Goal: Information Seeking & Learning: Learn about a topic

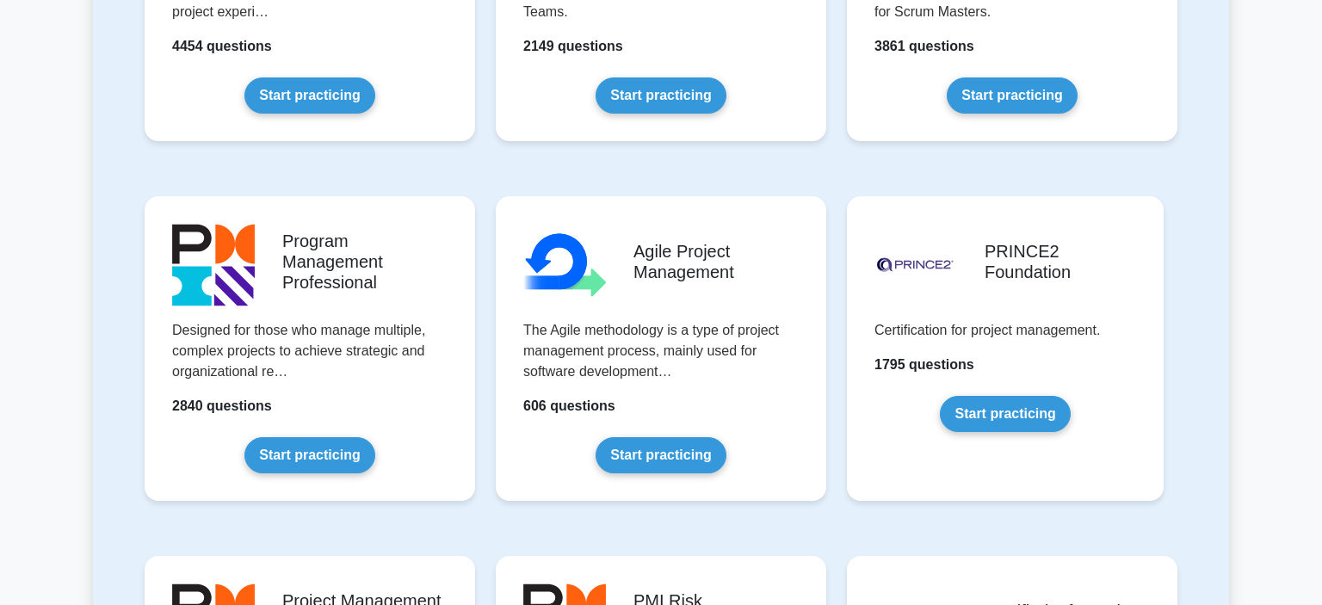
scroll to position [833, 0]
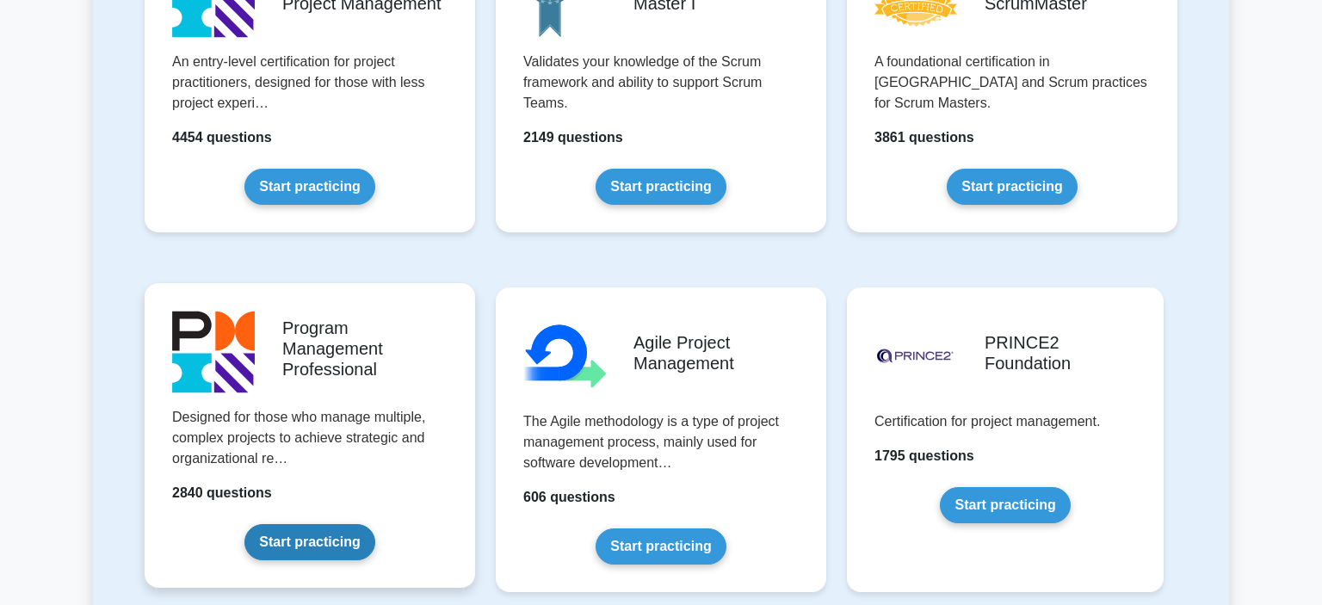
click at [315, 544] on link "Start practicing" at bounding box center [310, 542] width 130 height 36
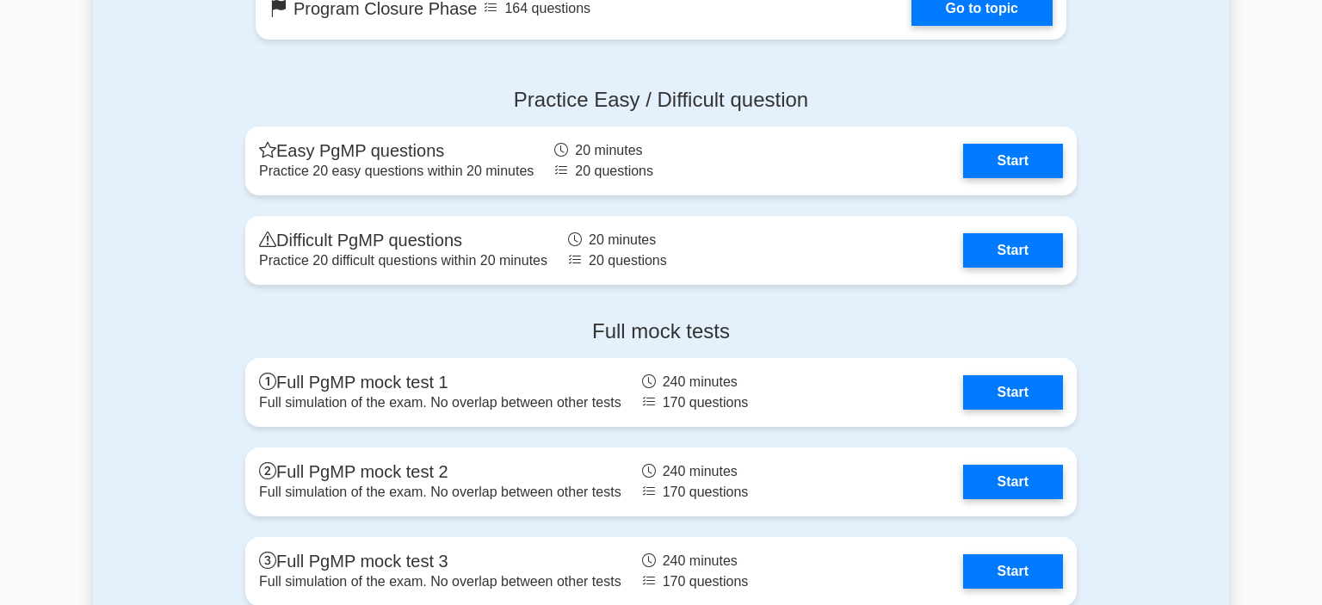
scroll to position [1597, 0]
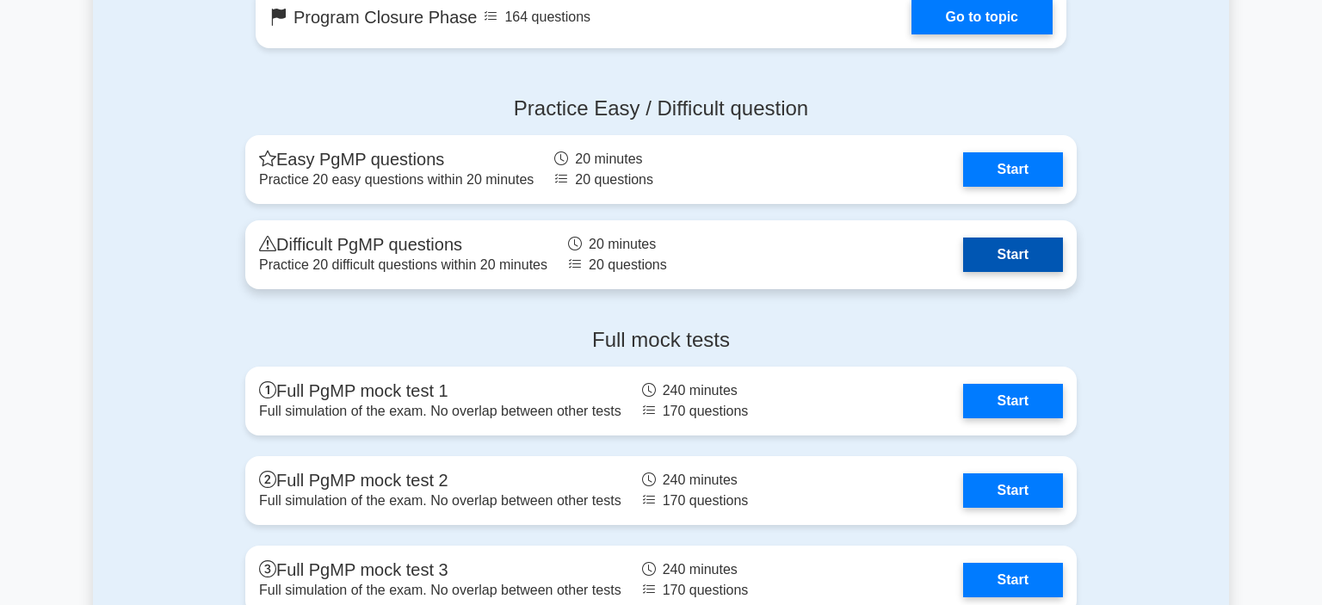
click at [1004, 251] on link "Start" at bounding box center [1013, 255] width 100 height 34
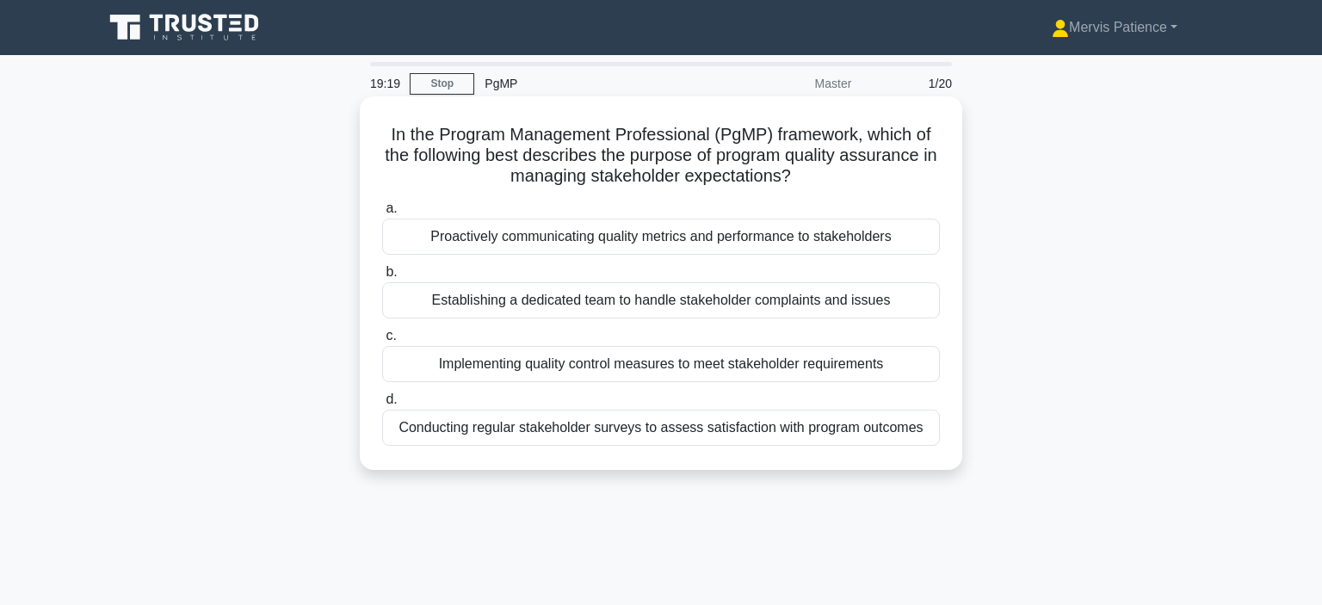
click at [825, 427] on div "Conducting regular stakeholder surveys to assess satisfaction with program outc…" at bounding box center [661, 428] width 558 height 36
click at [382, 406] on input "d. Conducting regular stakeholder surveys to assess satisfaction with program o…" at bounding box center [382, 399] width 0 height 11
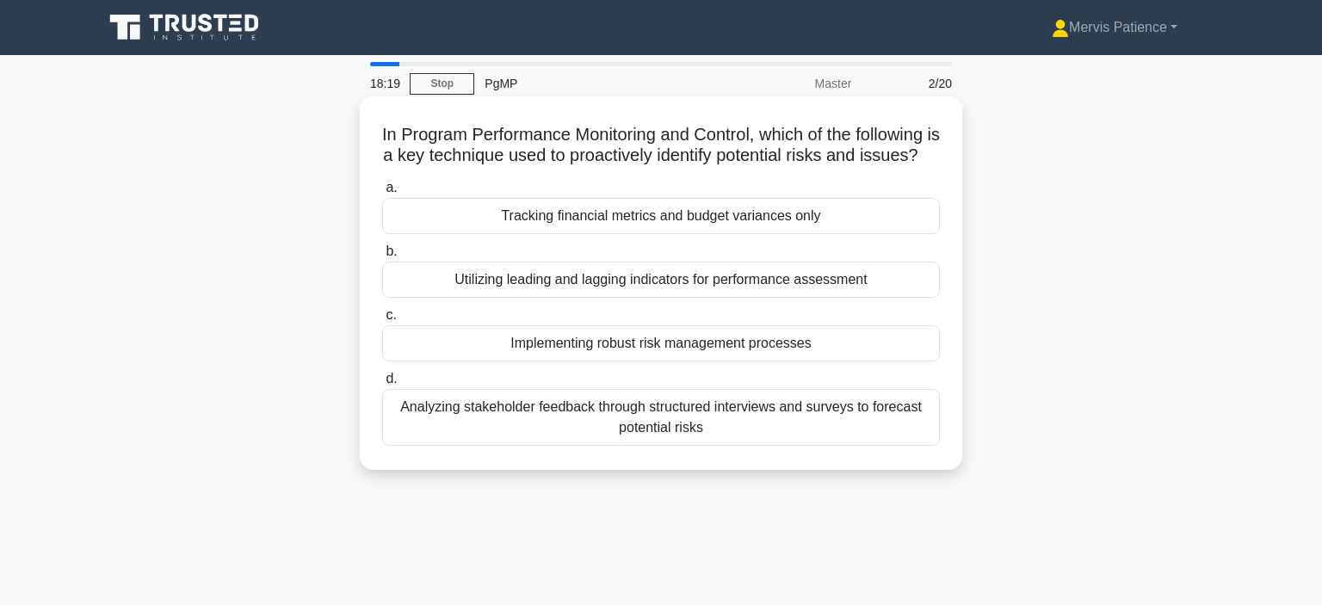
click at [852, 425] on div "Analyzing stakeholder feedback through structured interviews and surveys to for…" at bounding box center [661, 417] width 558 height 57
click at [382, 385] on input "d. Analyzing stakeholder feedback through structured interviews and surveys to …" at bounding box center [382, 379] width 0 height 11
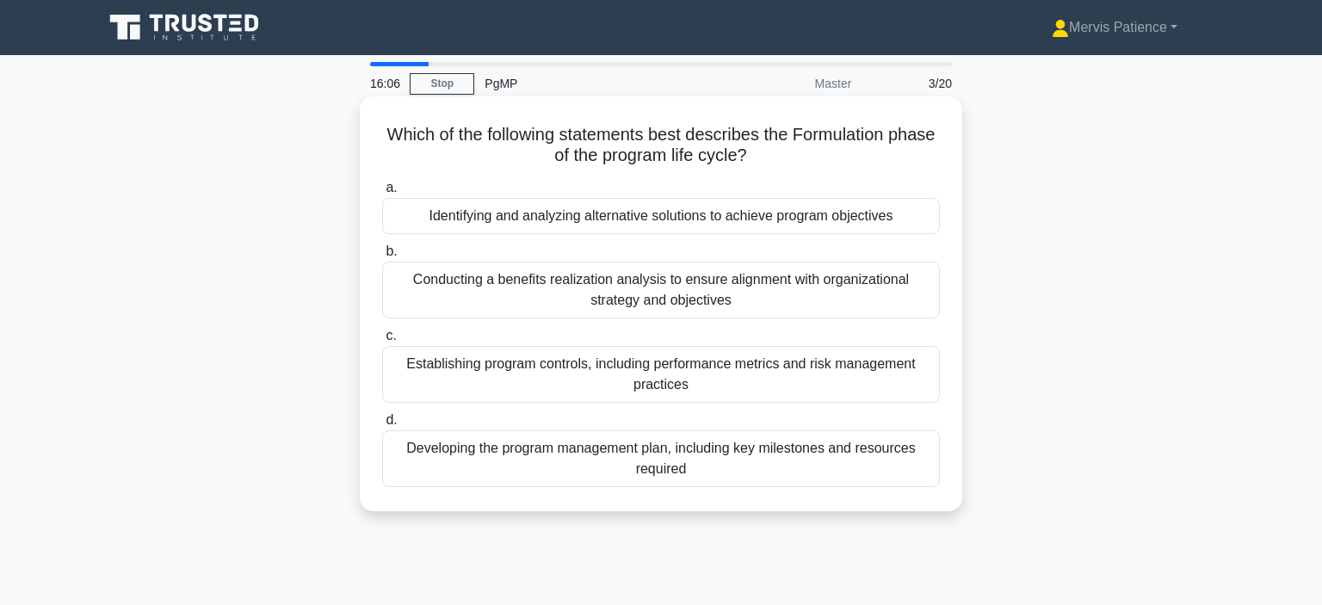
click at [715, 457] on div "Developing the program management plan, including key milestones and resources …" at bounding box center [661, 458] width 558 height 57
click at [382, 426] on input "d. Developing the program management plan, including key milestones and resourc…" at bounding box center [382, 420] width 0 height 11
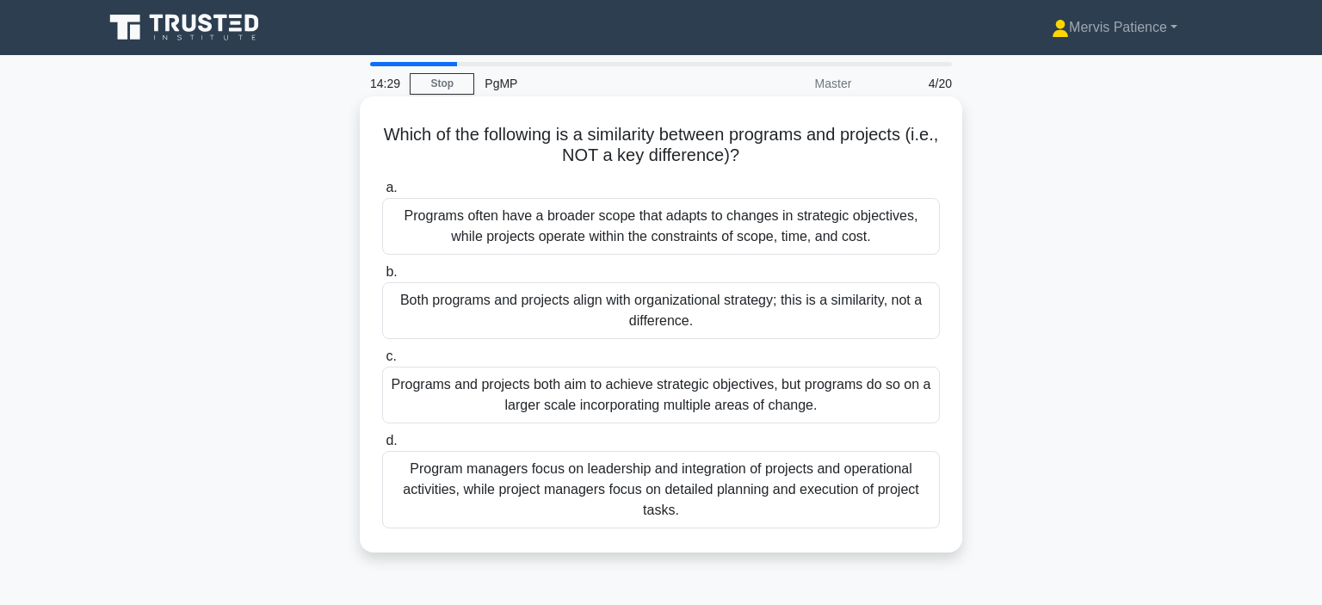
click at [624, 400] on div "Programs and projects both aim to achieve strategic objectives, but programs do…" at bounding box center [661, 395] width 558 height 57
click at [382, 362] on input "c. Programs and projects both aim to achieve strategic objectives, but programs…" at bounding box center [382, 356] width 0 height 11
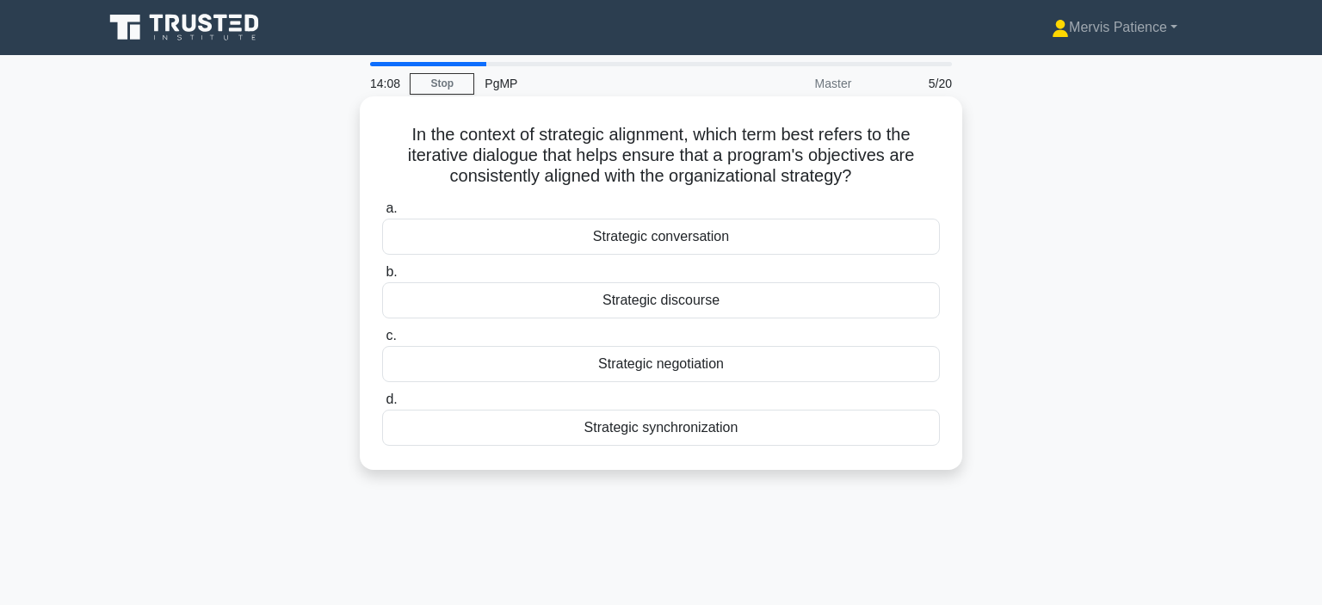
click at [715, 428] on div "Strategic synchronization" at bounding box center [661, 428] width 558 height 36
click at [382, 406] on input "d. Strategic synchronization" at bounding box center [382, 399] width 0 height 11
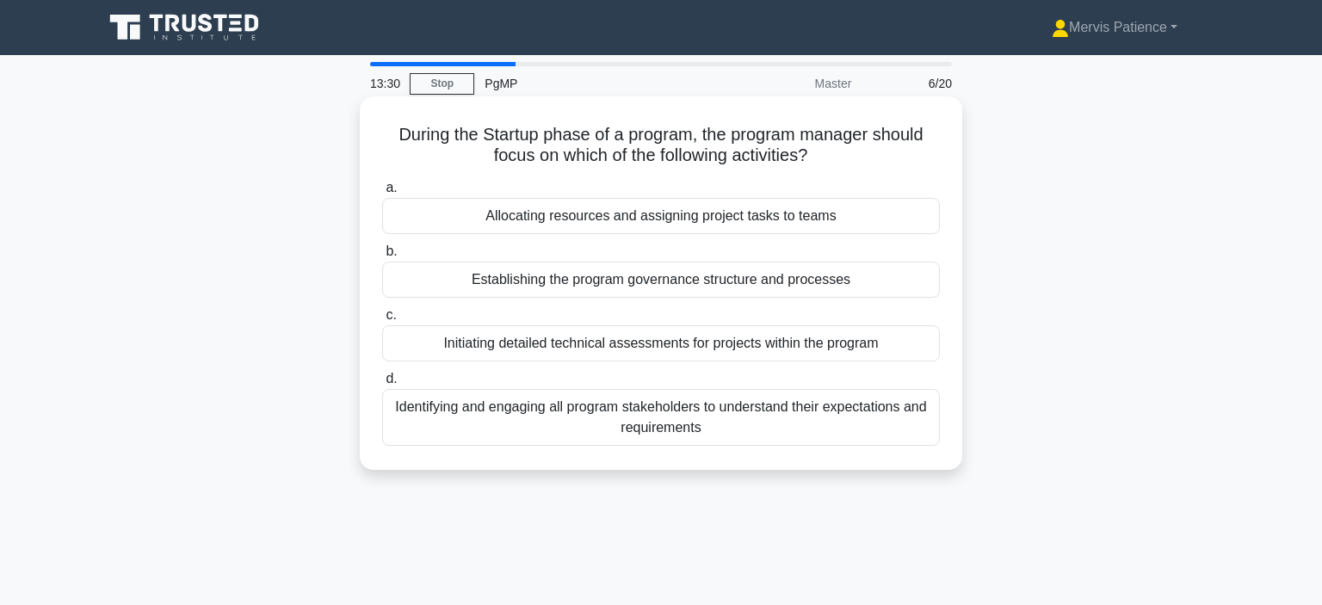
click at [865, 406] on div "Identifying and engaging all program stakeholders to understand their expectati…" at bounding box center [661, 417] width 558 height 57
click at [382, 385] on input "d. Identifying and engaging all program stakeholders to understand their expect…" at bounding box center [382, 379] width 0 height 11
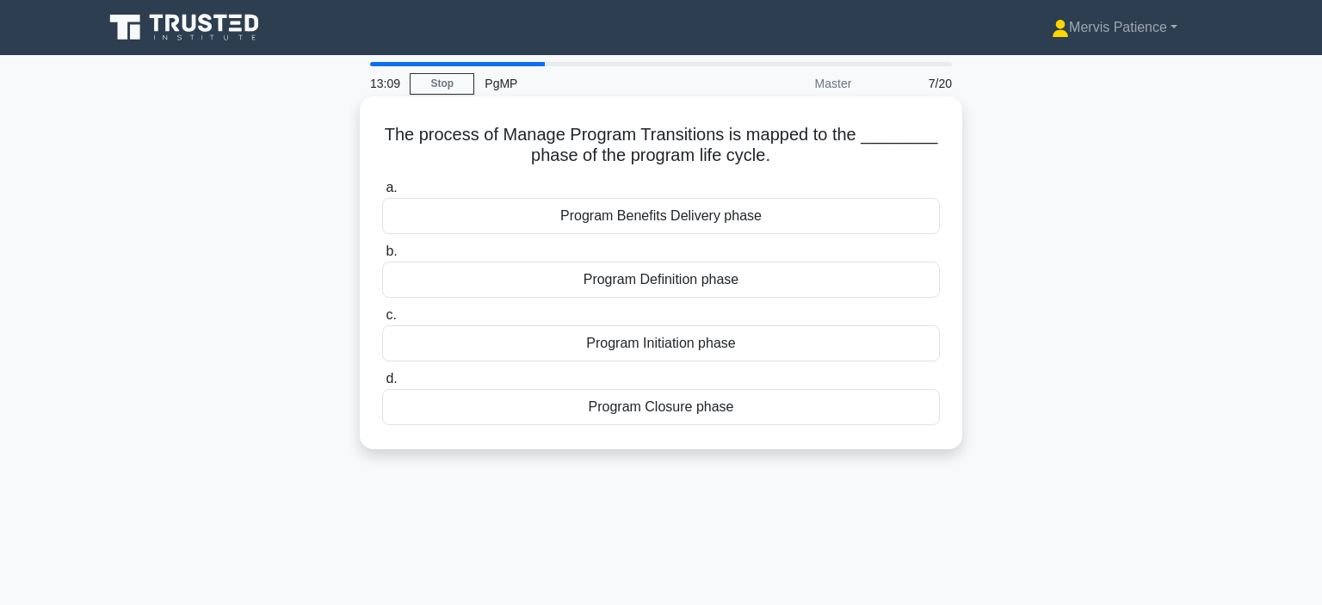
click at [718, 412] on div "Program Closure phase" at bounding box center [661, 407] width 558 height 36
click at [382, 385] on input "d. Program Closure phase" at bounding box center [382, 379] width 0 height 11
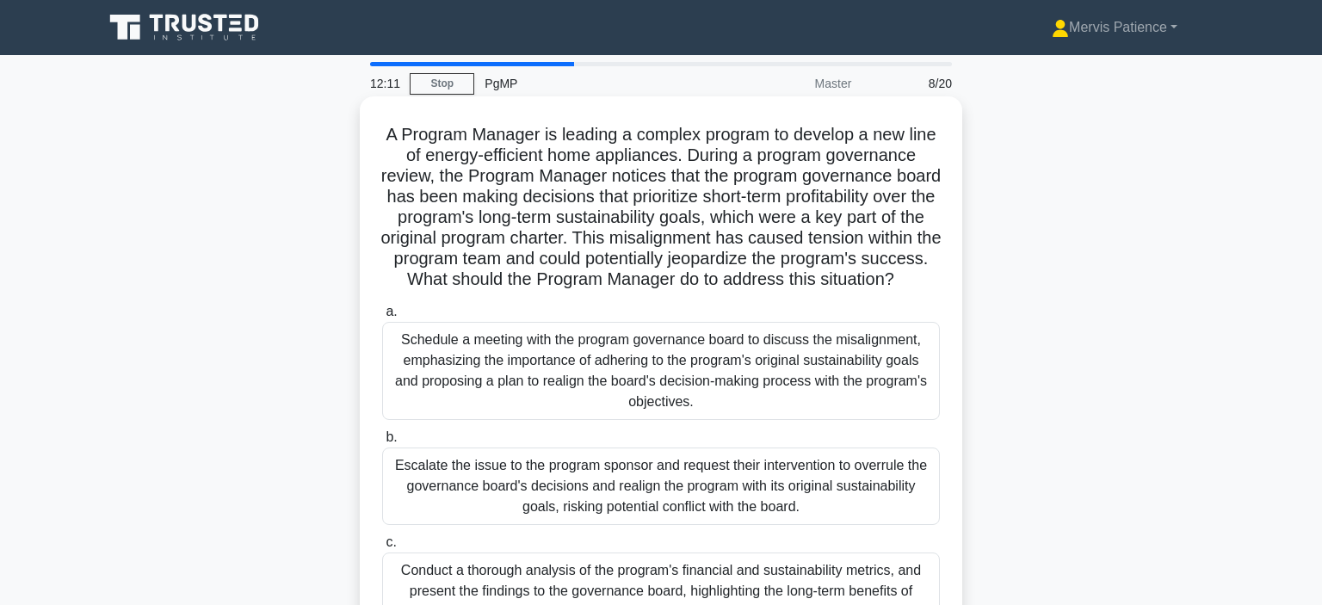
click at [833, 384] on div "Schedule a meeting with the program governance board to discuss the misalignmen…" at bounding box center [661, 371] width 558 height 98
click at [382, 318] on input "a. Schedule a meeting with the program governance board to discuss the misalign…" at bounding box center [382, 312] width 0 height 11
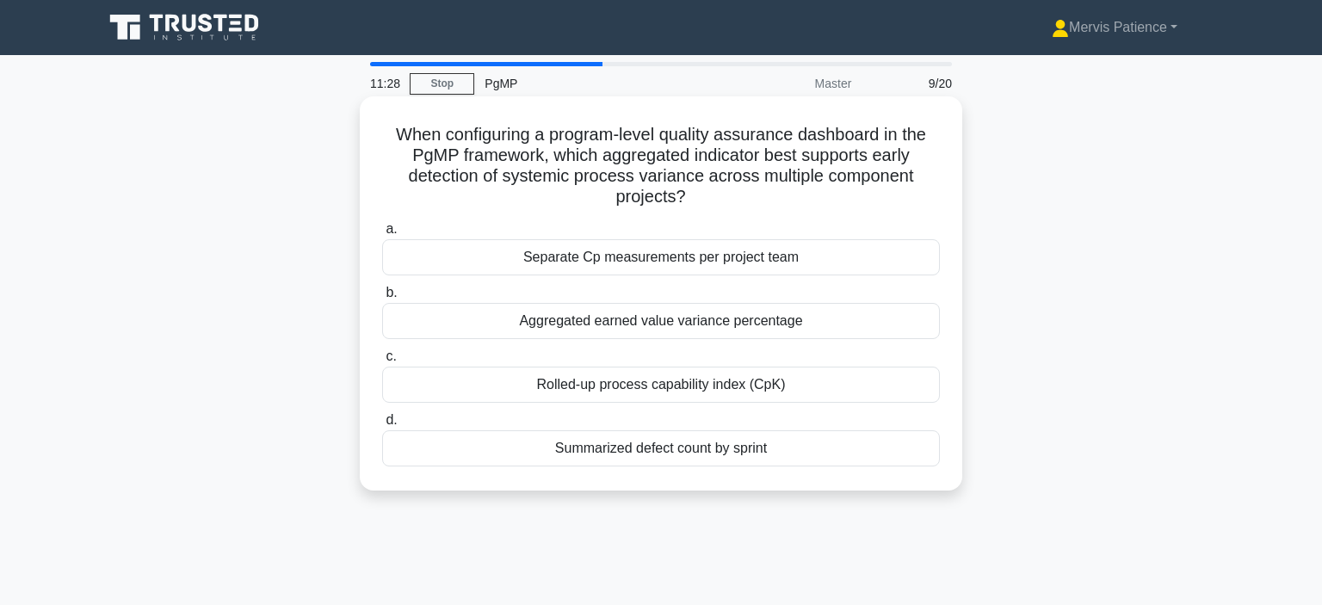
click at [768, 457] on div "Summarized defect count by sprint" at bounding box center [661, 448] width 558 height 36
click at [382, 426] on input "d. Summarized defect count by sprint" at bounding box center [382, 420] width 0 height 11
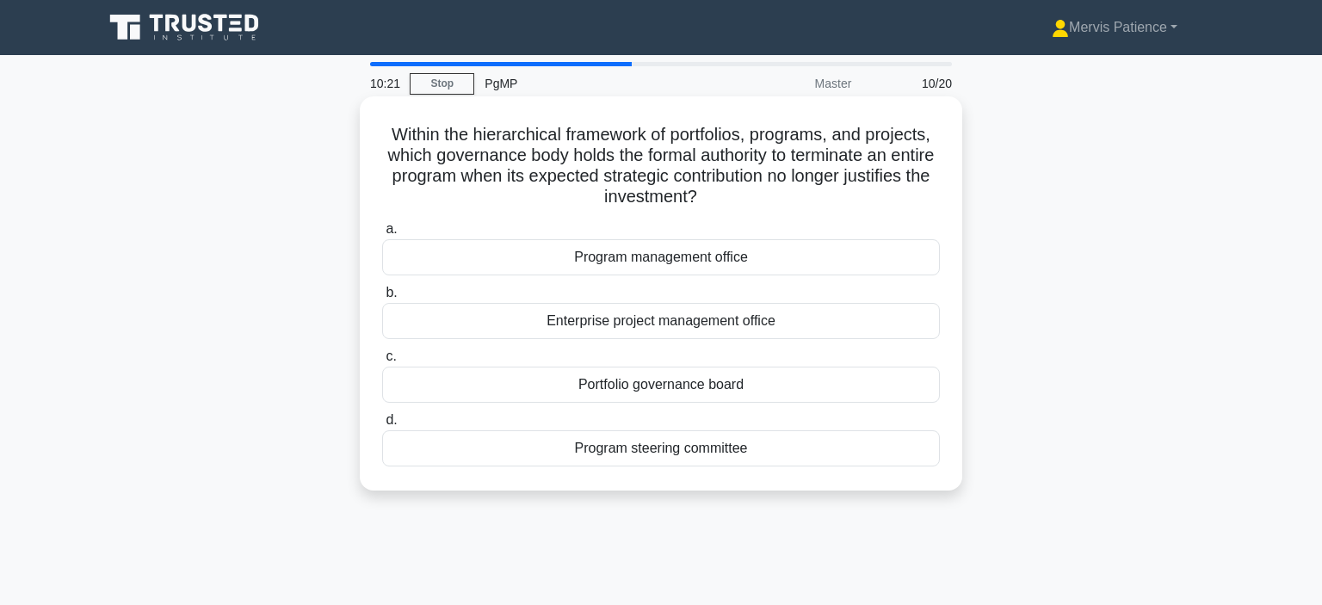
click at [715, 452] on div "Program steering committee" at bounding box center [661, 448] width 558 height 36
click at [382, 426] on input "d. Program steering committee" at bounding box center [382, 420] width 0 height 11
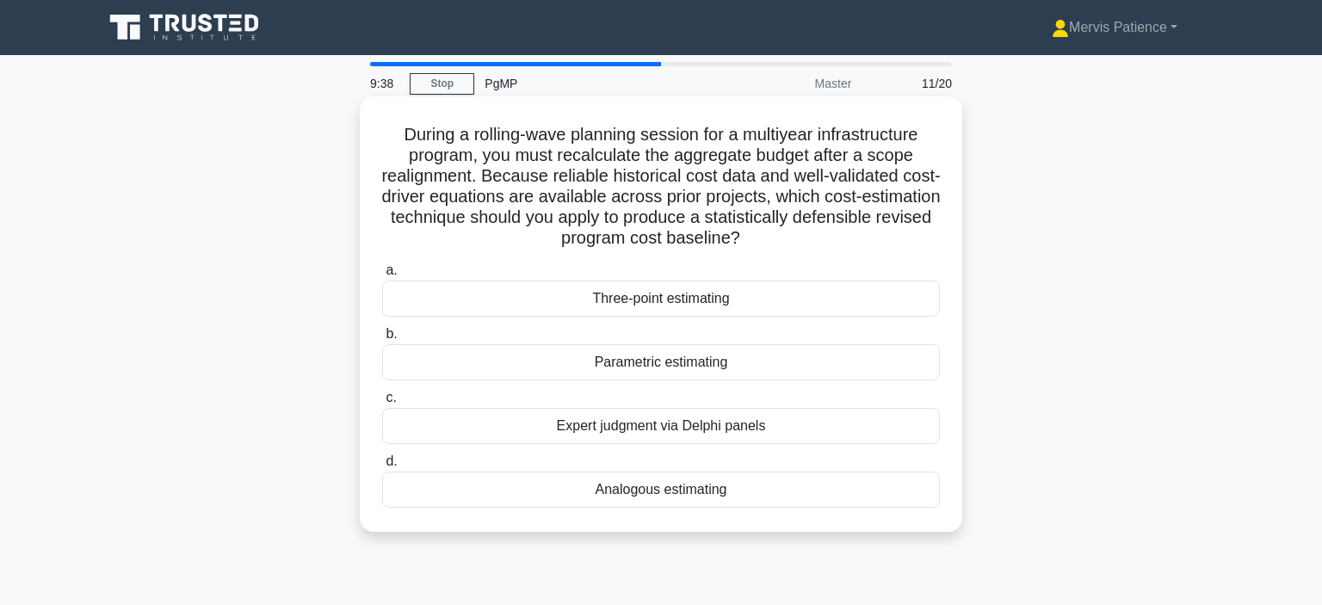
click at [709, 498] on div "Analogous estimating" at bounding box center [661, 490] width 558 height 36
click at [382, 468] on input "d. Analogous estimating" at bounding box center [382, 461] width 0 height 11
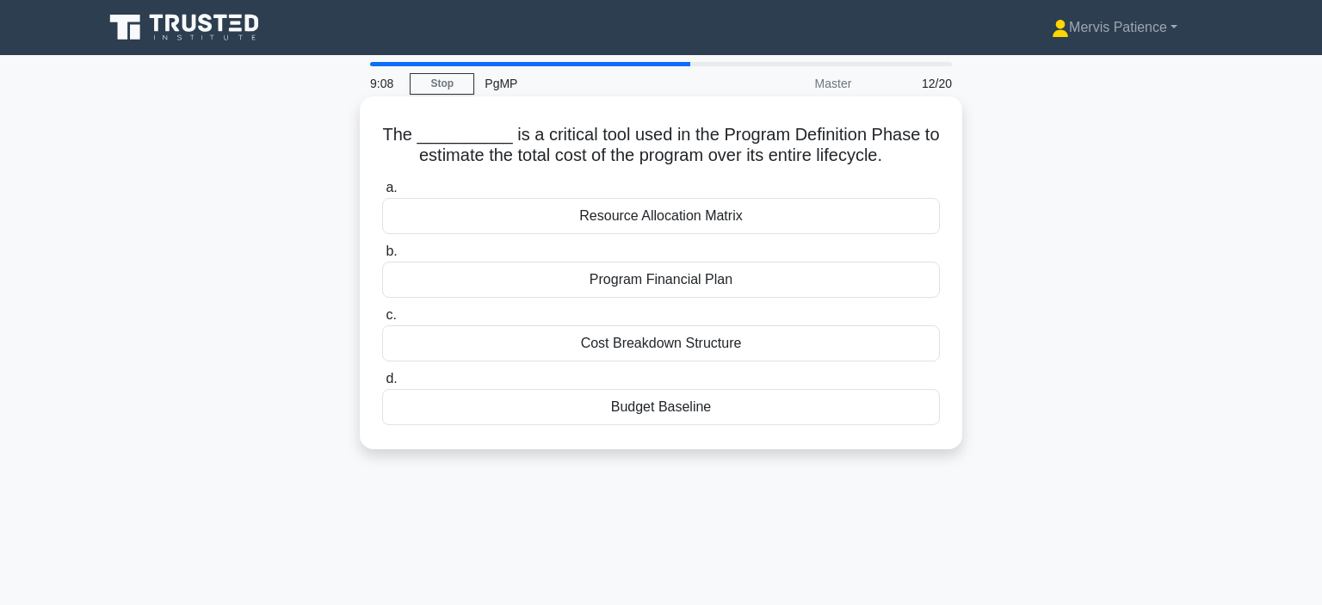
click at [686, 407] on div "Budget Baseline" at bounding box center [661, 407] width 558 height 36
click at [382, 385] on input "d. Budget Baseline" at bounding box center [382, 379] width 0 height 11
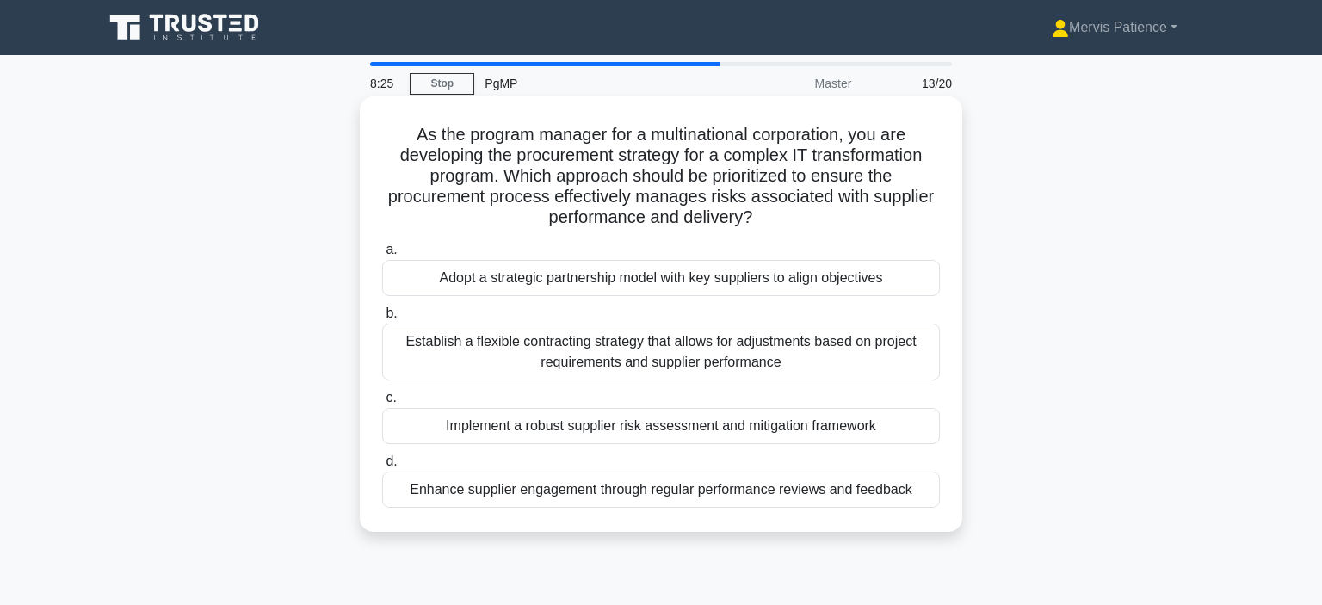
click at [708, 500] on div "Enhance supplier engagement through regular performance reviews and feedback" at bounding box center [661, 490] width 558 height 36
click at [382, 468] on input "d. Enhance supplier engagement through regular performance reviews and feedback" at bounding box center [382, 461] width 0 height 11
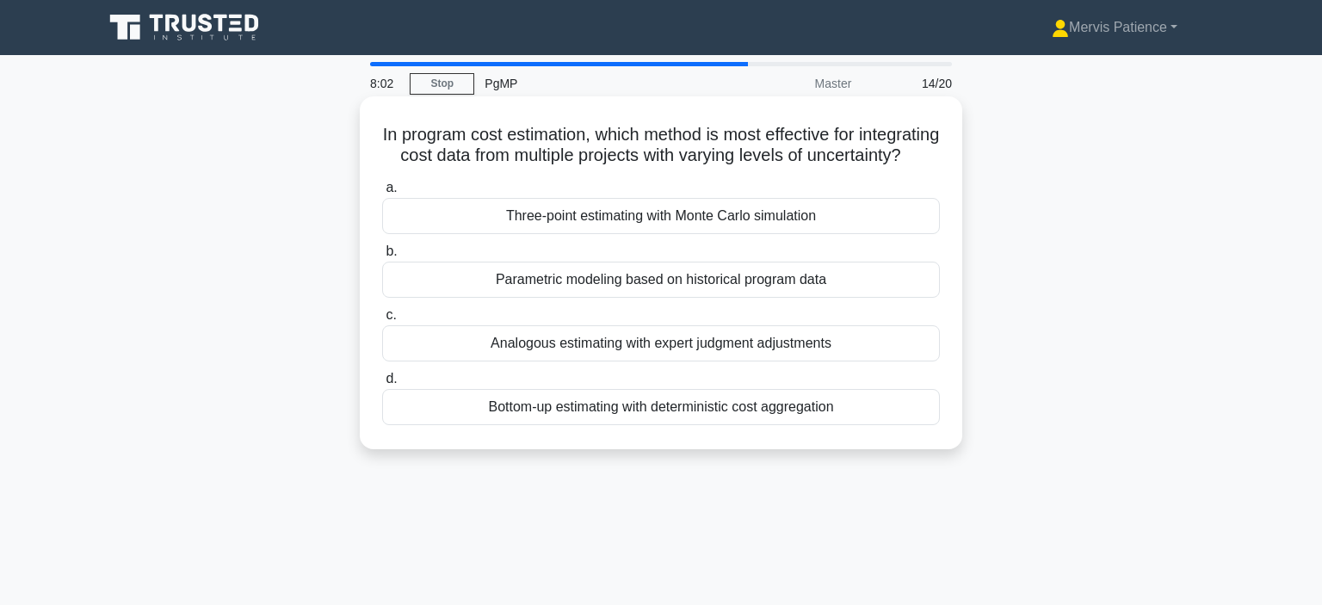
click at [729, 234] on div "Three-point estimating with Monte Carlo simulation" at bounding box center [661, 216] width 558 height 36
click at [382, 194] on input "a. Three-point estimating with Monte Carlo simulation" at bounding box center [382, 188] width 0 height 11
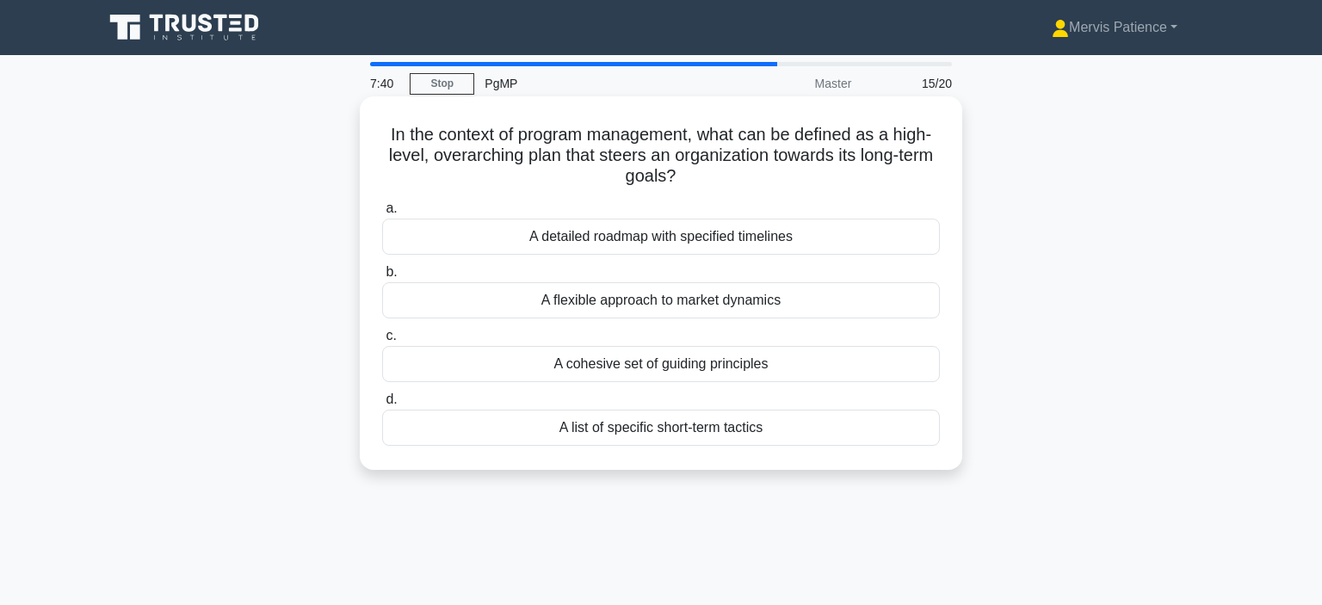
click at [650, 242] on div "A detailed roadmap with specified timelines" at bounding box center [661, 237] width 558 height 36
click at [382, 214] on input "a. A detailed roadmap with specified timelines" at bounding box center [382, 208] width 0 height 11
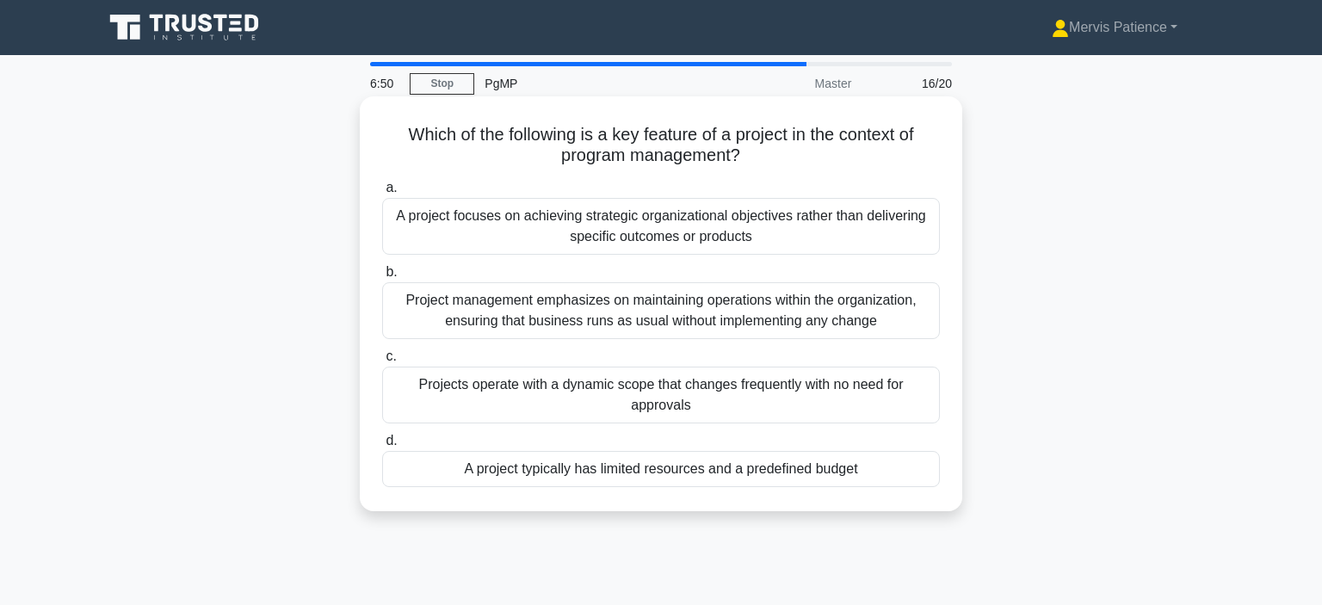
click at [614, 472] on div "A project typically has limited resources and a predefined budget" at bounding box center [661, 469] width 558 height 36
click at [382, 447] on input "d. A project typically has limited resources and a predefined budget" at bounding box center [382, 441] width 0 height 11
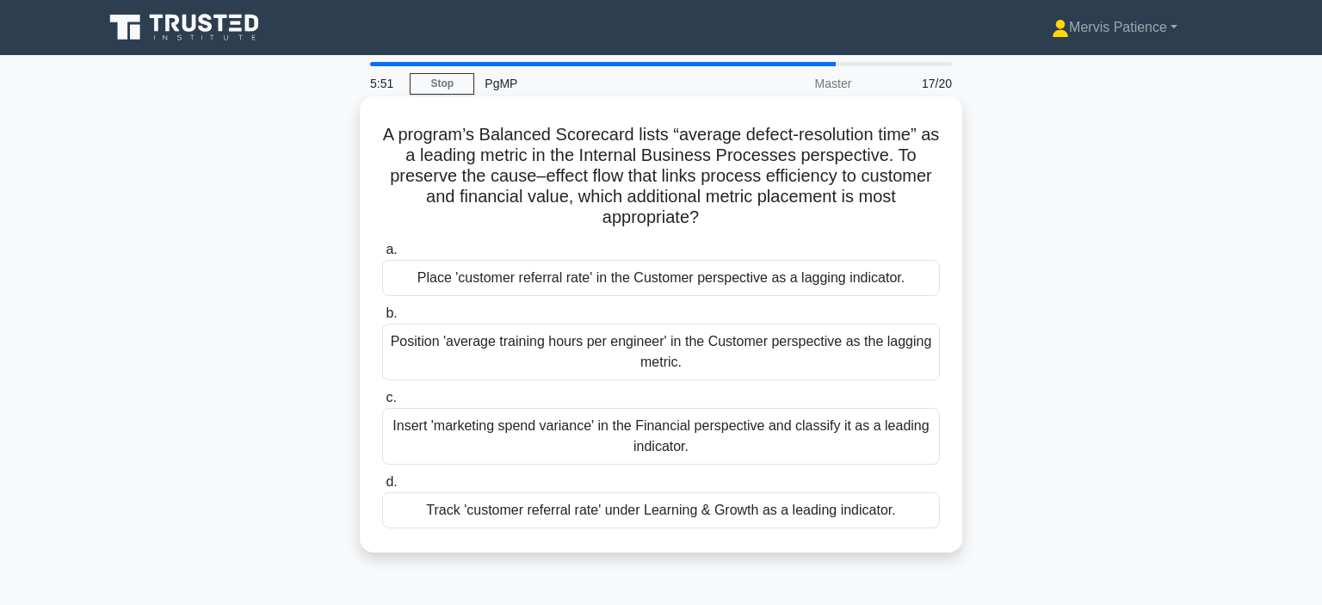
click at [731, 432] on div "Insert 'marketing spend variance' in the Financial perspective and classify it …" at bounding box center [661, 436] width 558 height 57
click at [382, 404] on input "c. Insert 'marketing spend variance' in the Financial perspective and classify …" at bounding box center [382, 398] width 0 height 11
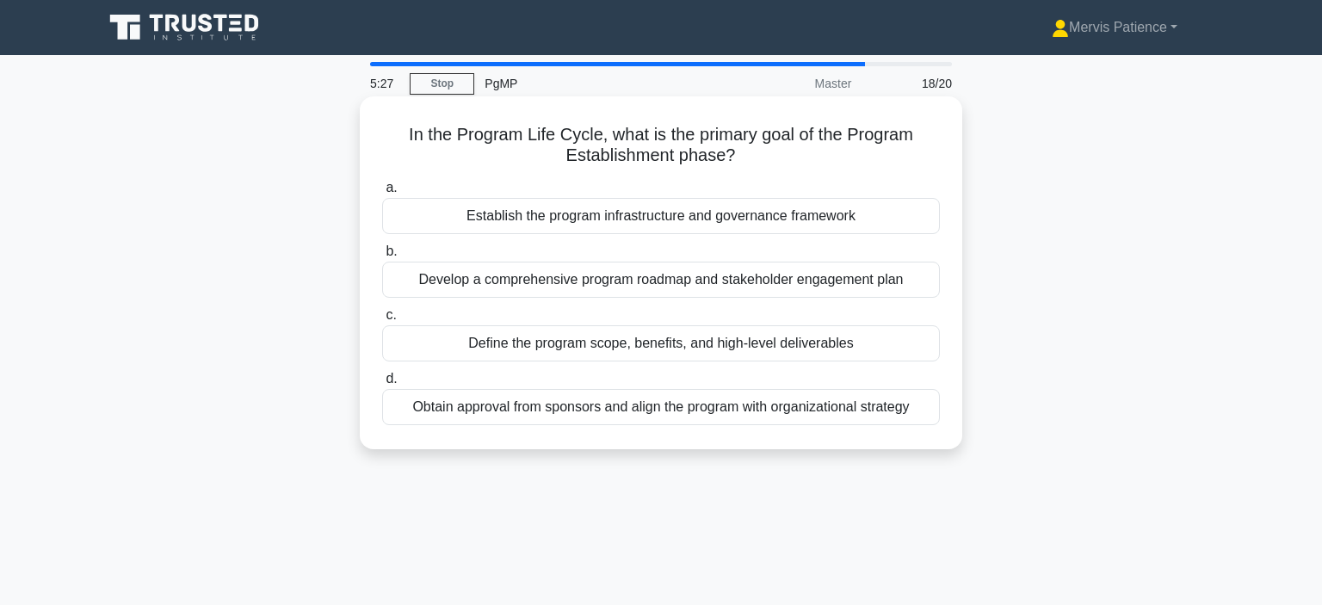
click at [738, 350] on div "Define the program scope, benefits, and high-level deliverables" at bounding box center [661, 343] width 558 height 36
click at [382, 321] on input "c. Define the program scope, benefits, and high-level deliverables" at bounding box center [382, 315] width 0 height 11
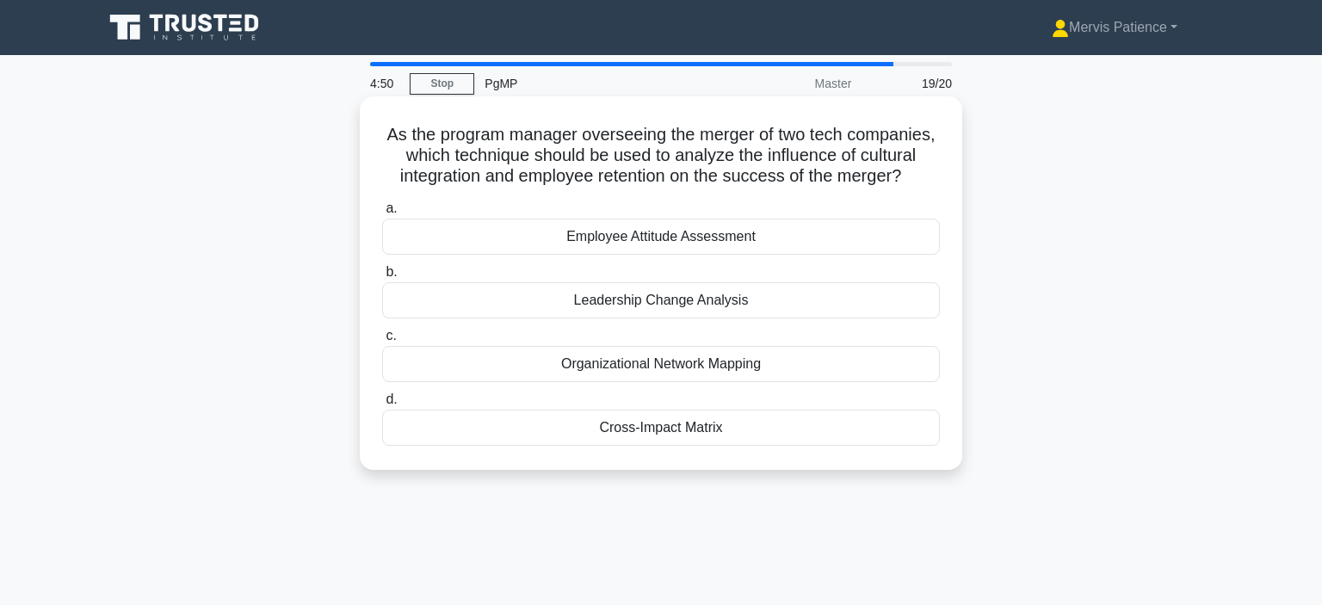
click at [705, 422] on div "Cross-Impact Matrix" at bounding box center [661, 428] width 558 height 36
click at [382, 406] on input "d. Cross-Impact Matrix" at bounding box center [382, 399] width 0 height 11
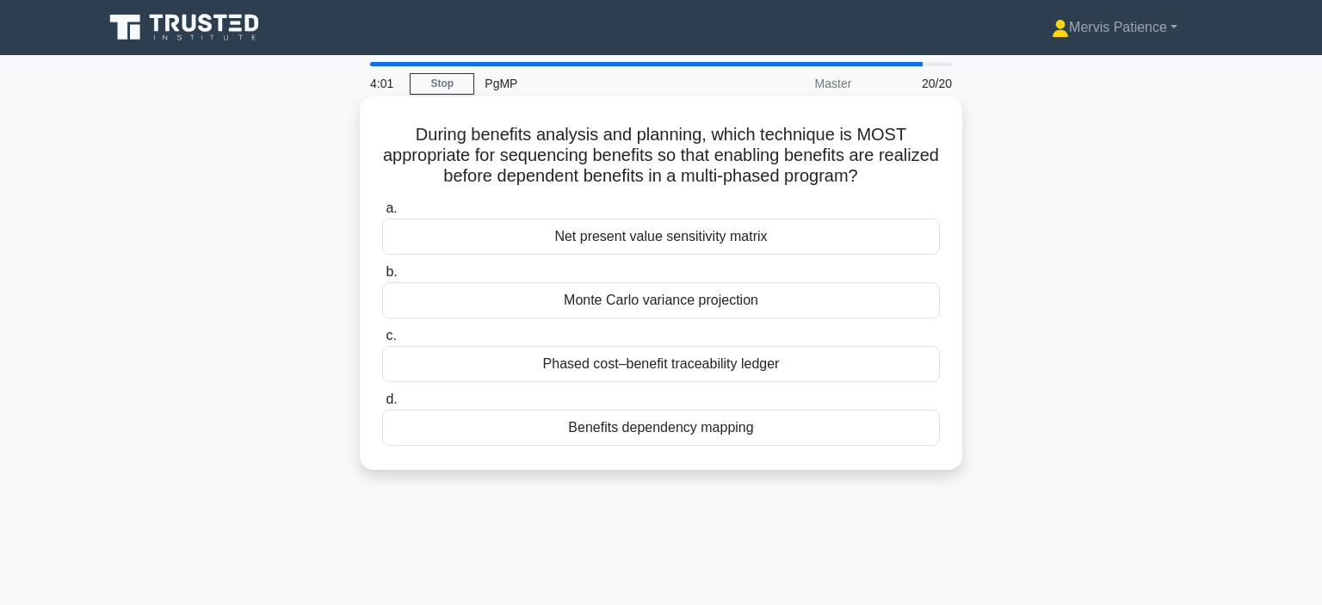
click at [694, 357] on div "Phased cost–benefit traceability ledger" at bounding box center [661, 364] width 558 height 36
click at [382, 342] on input "c. Phased cost–benefit traceability ledger" at bounding box center [382, 336] width 0 height 11
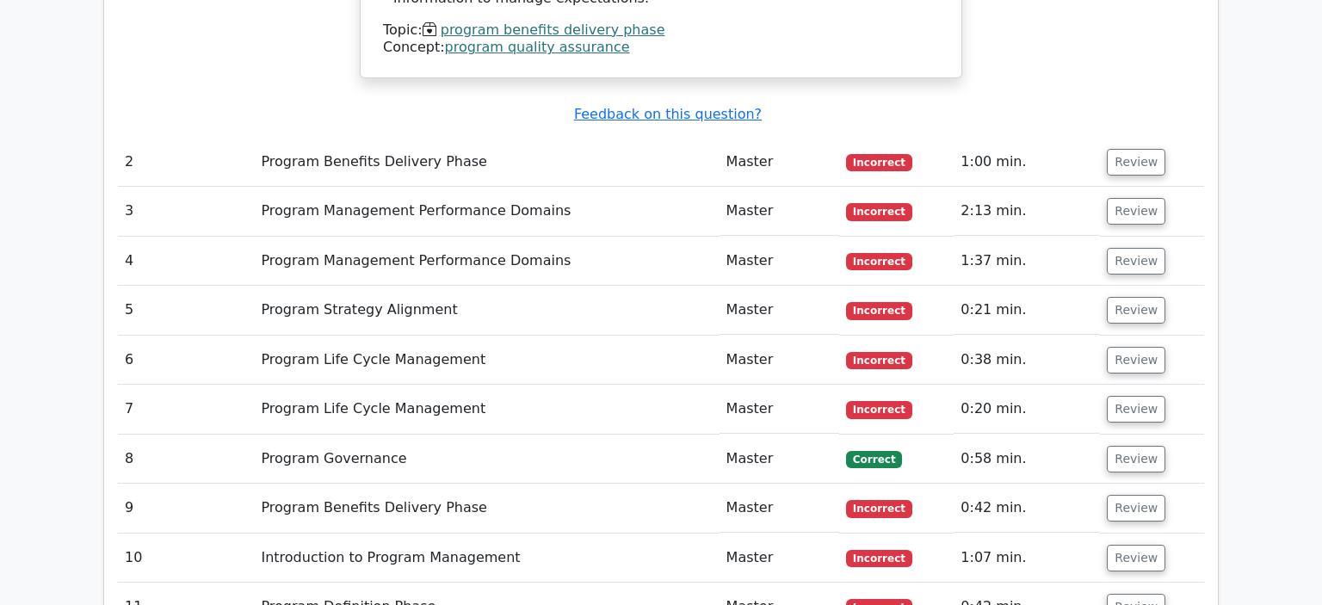
scroll to position [2032, 0]
click at [1122, 149] on button "Review" at bounding box center [1136, 162] width 59 height 27
